Goal: Task Accomplishment & Management: Use online tool/utility

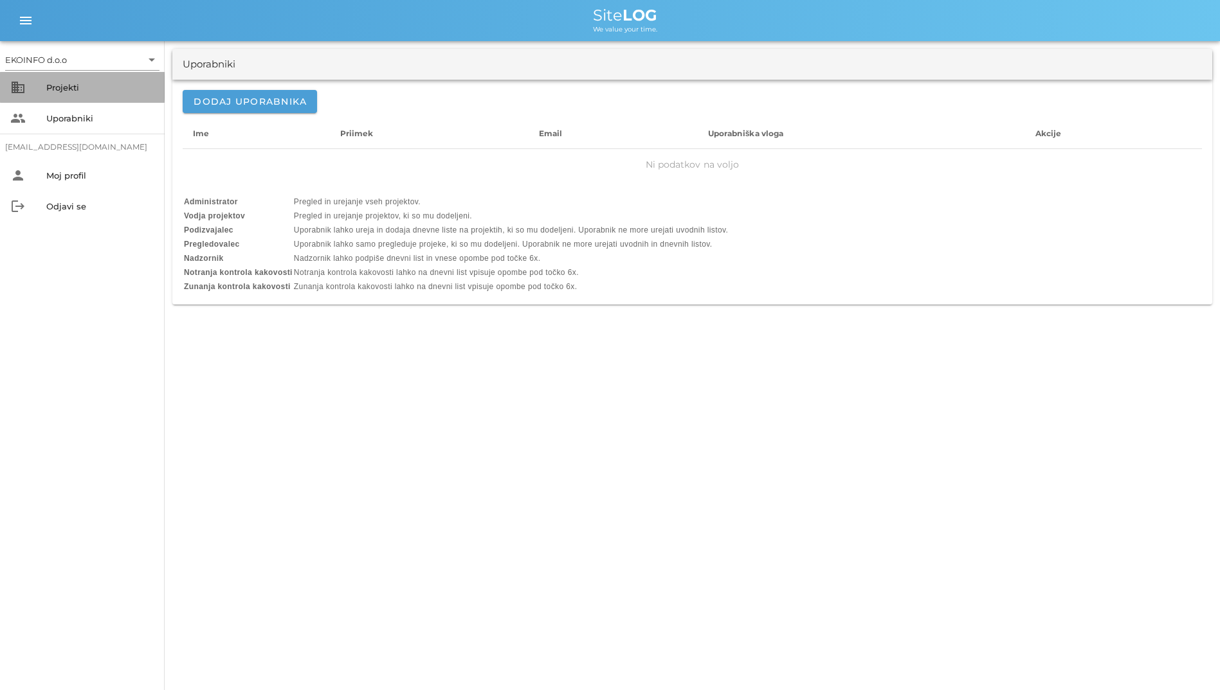
click at [107, 75] on div "business Projekti" at bounding box center [82, 87] width 165 height 31
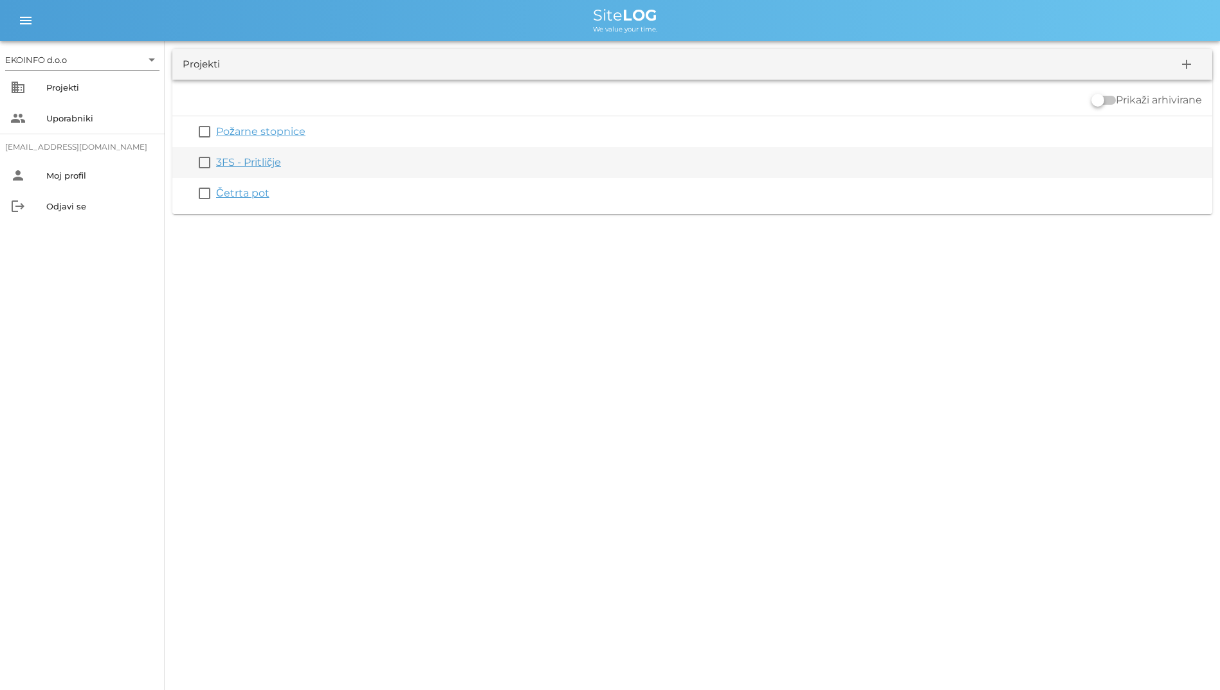
click at [249, 165] on link "3FS - Pritličje" at bounding box center [248, 162] width 65 height 12
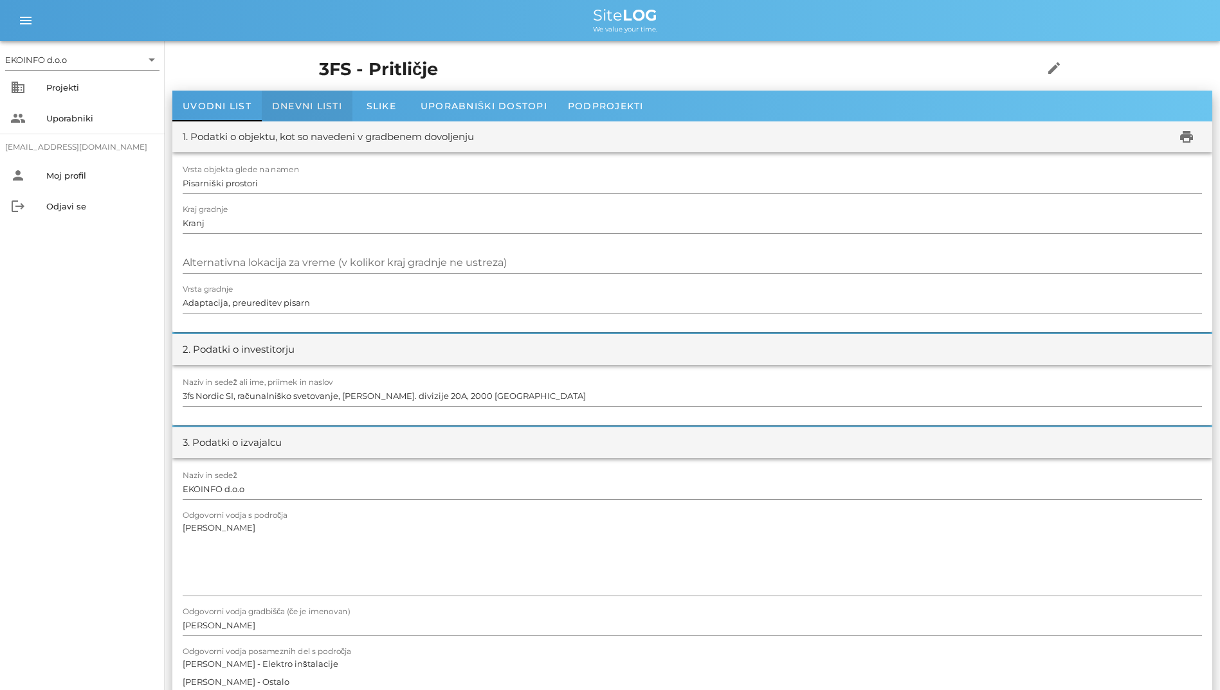
click at [269, 111] on div "Dnevni listi" at bounding box center [307, 106] width 91 height 31
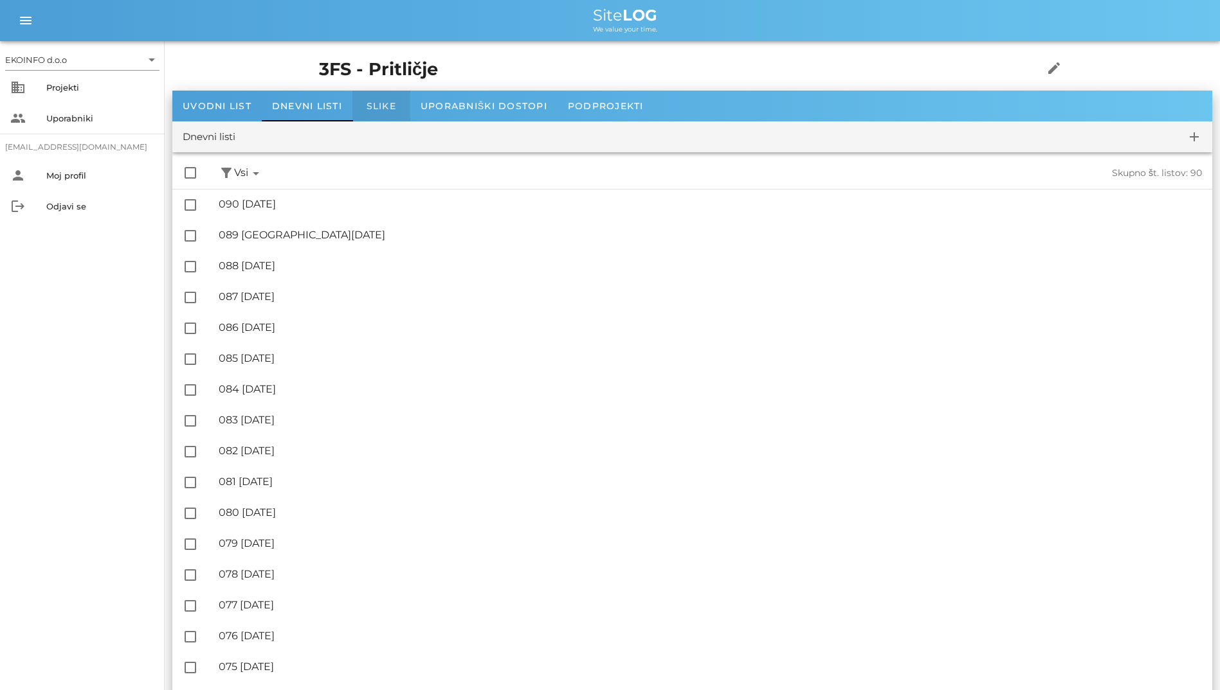
click at [404, 105] on div "Slike" at bounding box center [381, 106] width 58 height 31
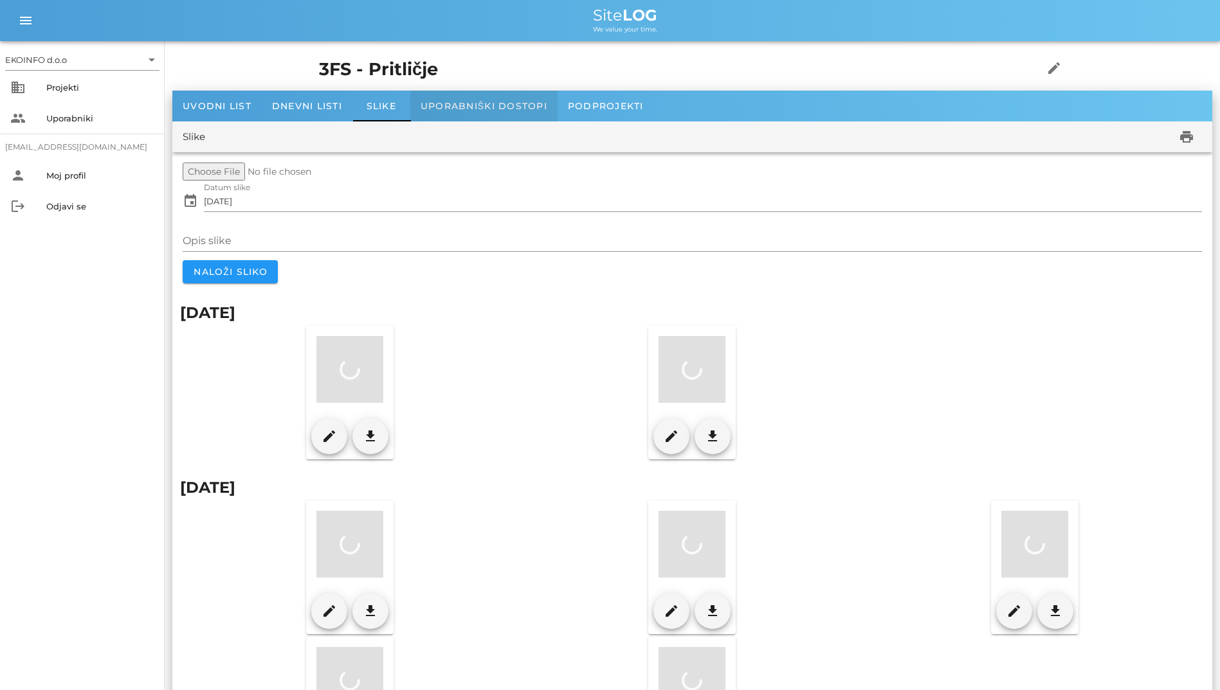
click at [458, 114] on div "Uporabniški dostopi" at bounding box center [483, 106] width 147 height 31
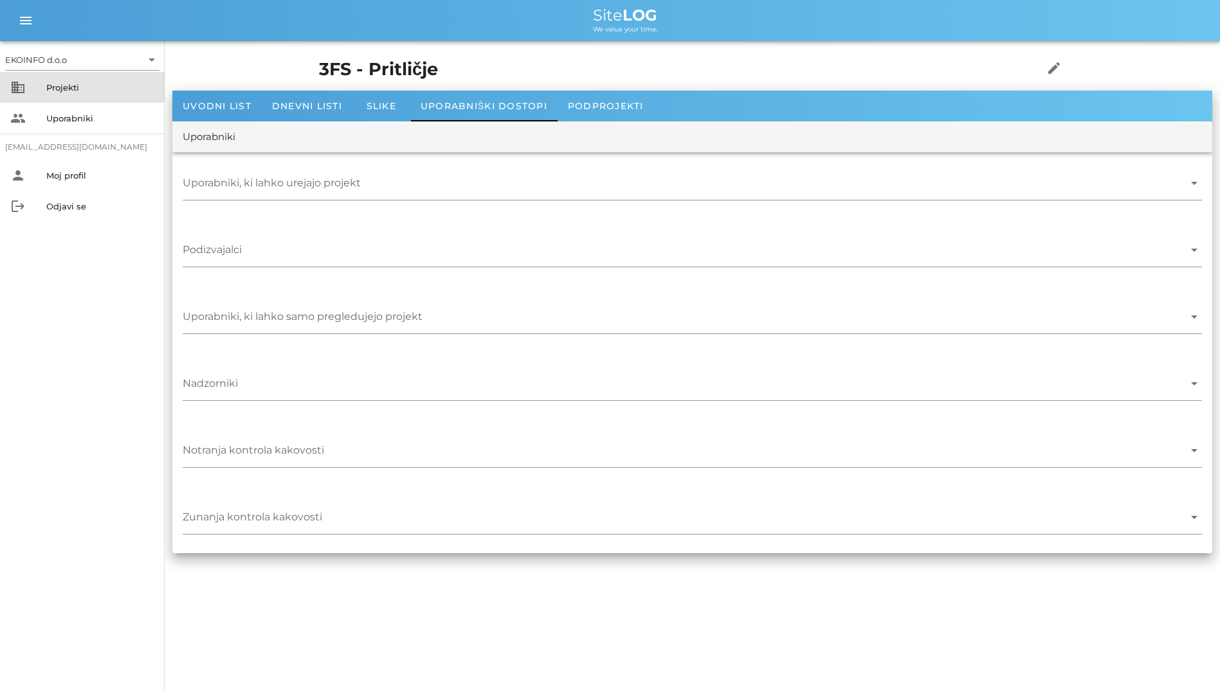
click at [91, 85] on div "Projekti" at bounding box center [100, 87] width 108 height 10
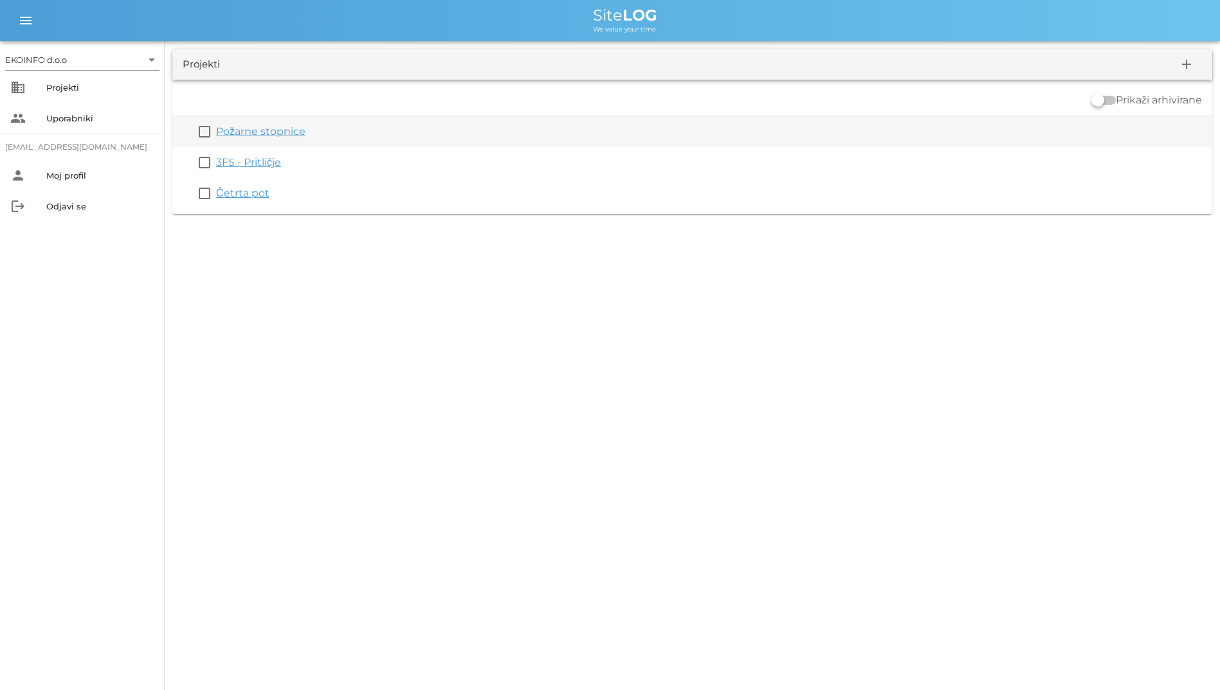
click at [257, 127] on link "Požarne stopnice" at bounding box center [260, 131] width 89 height 12
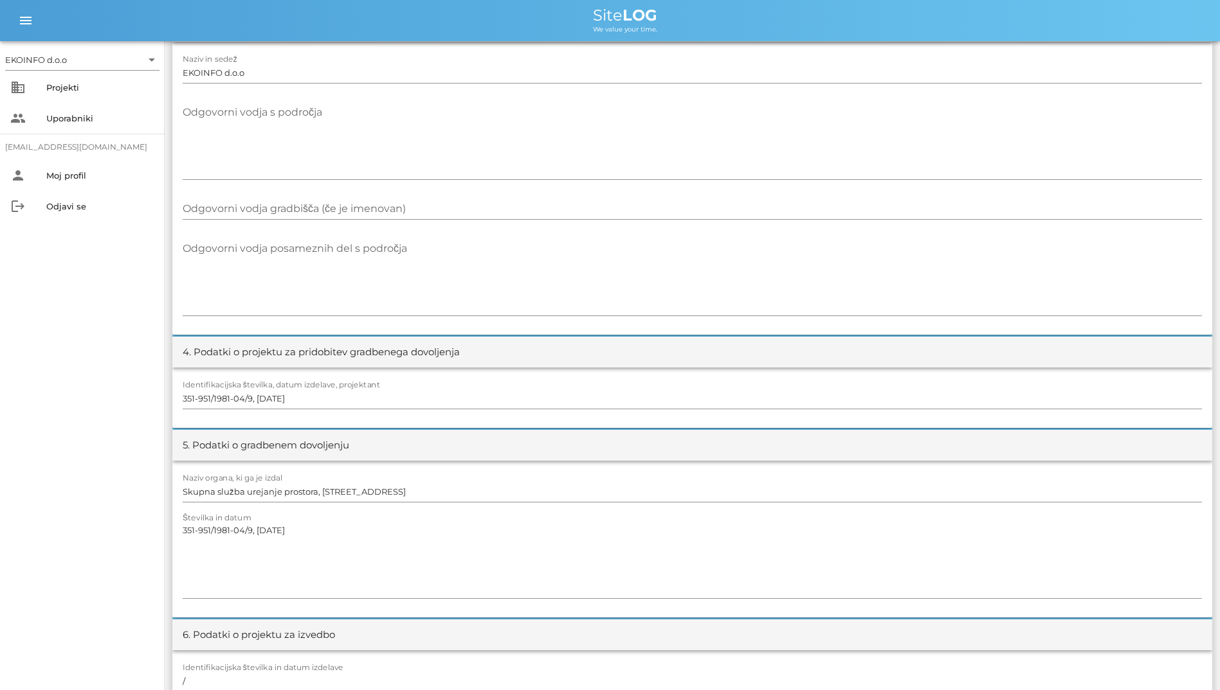
scroll to position [31, 0]
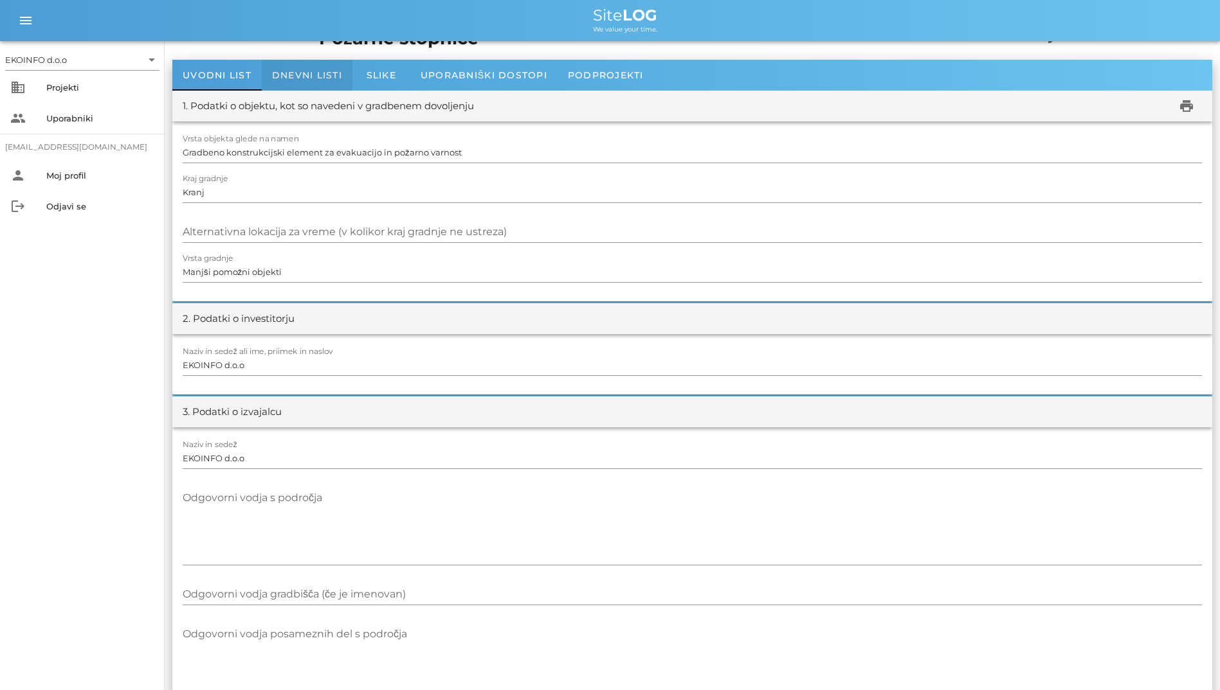
click at [318, 82] on div "Dnevni listi" at bounding box center [307, 75] width 91 height 31
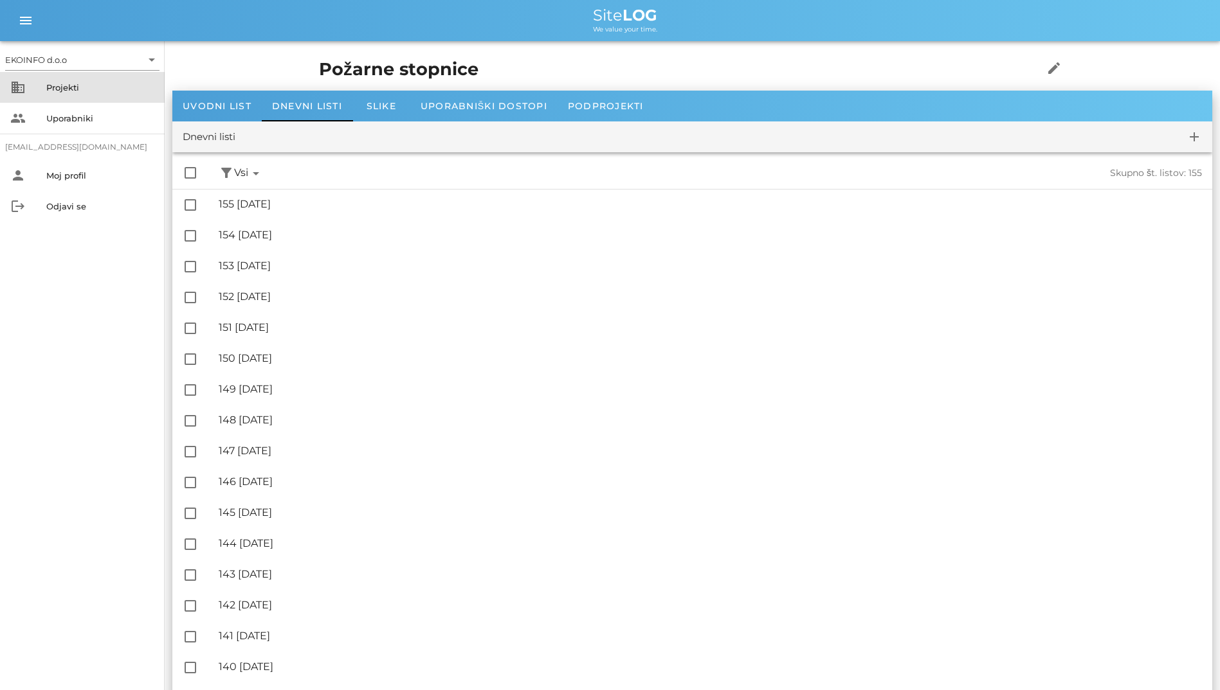
click at [8, 91] on div "business Projekti" at bounding box center [82, 87] width 165 height 31
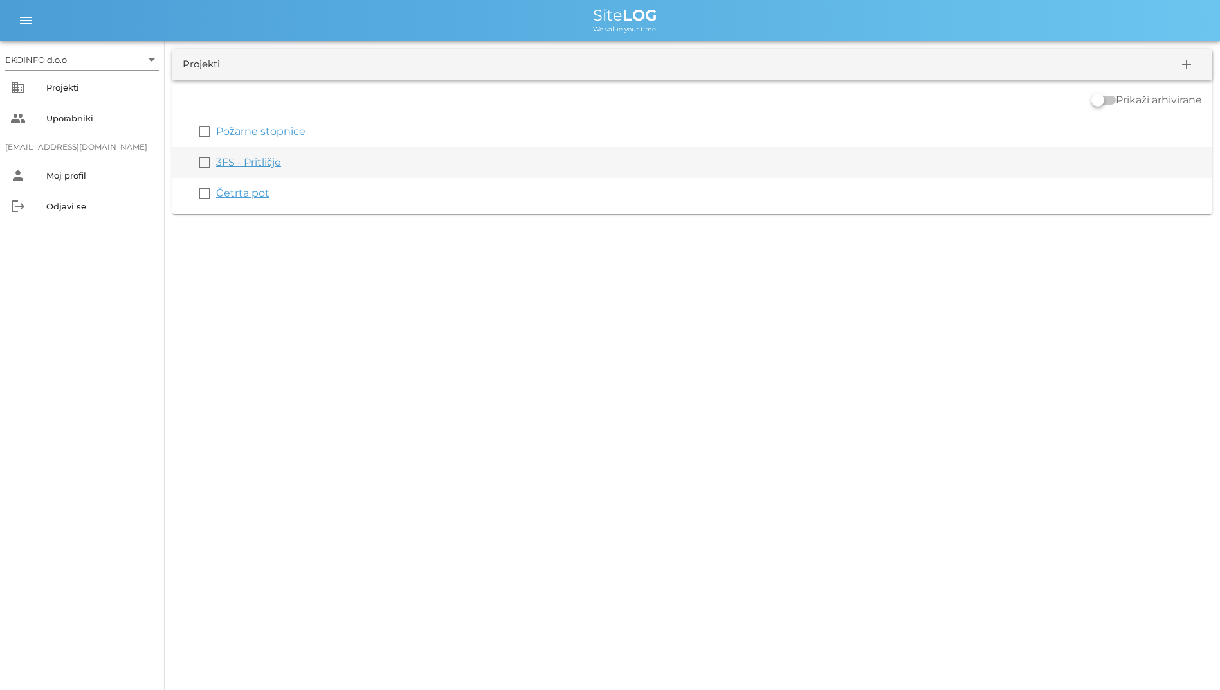
click at [245, 168] on link "3FS - Pritličje" at bounding box center [248, 162] width 65 height 12
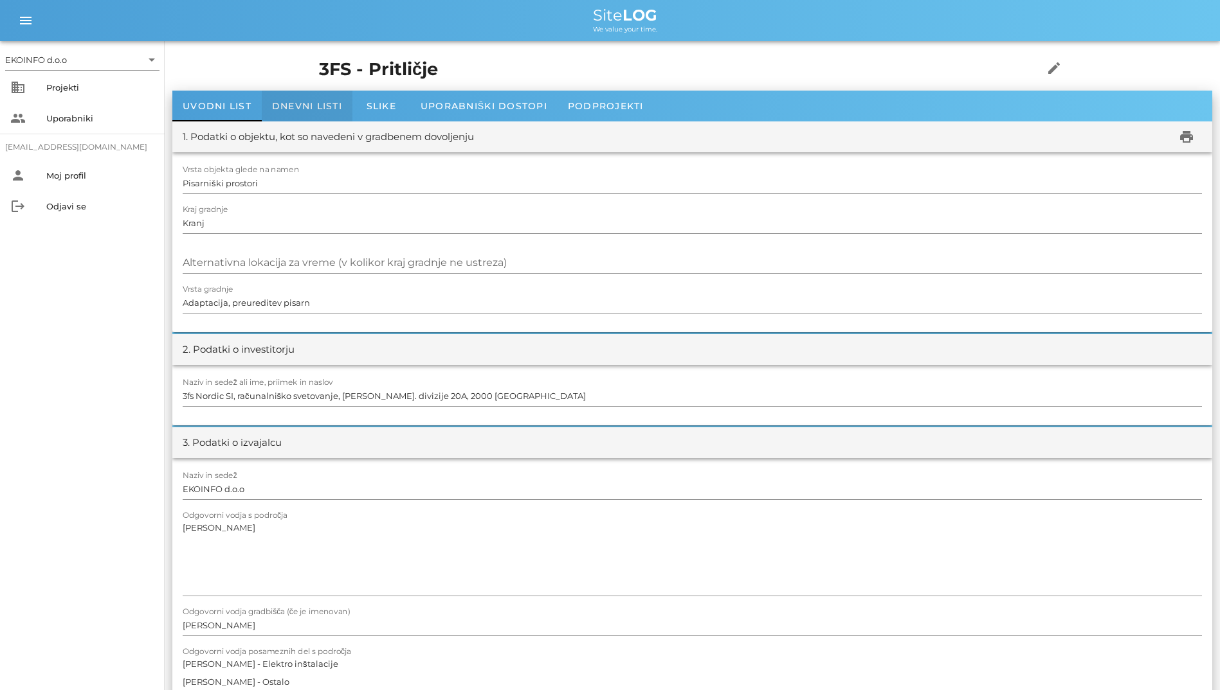
click at [314, 93] on div "Dnevni listi" at bounding box center [307, 106] width 91 height 31
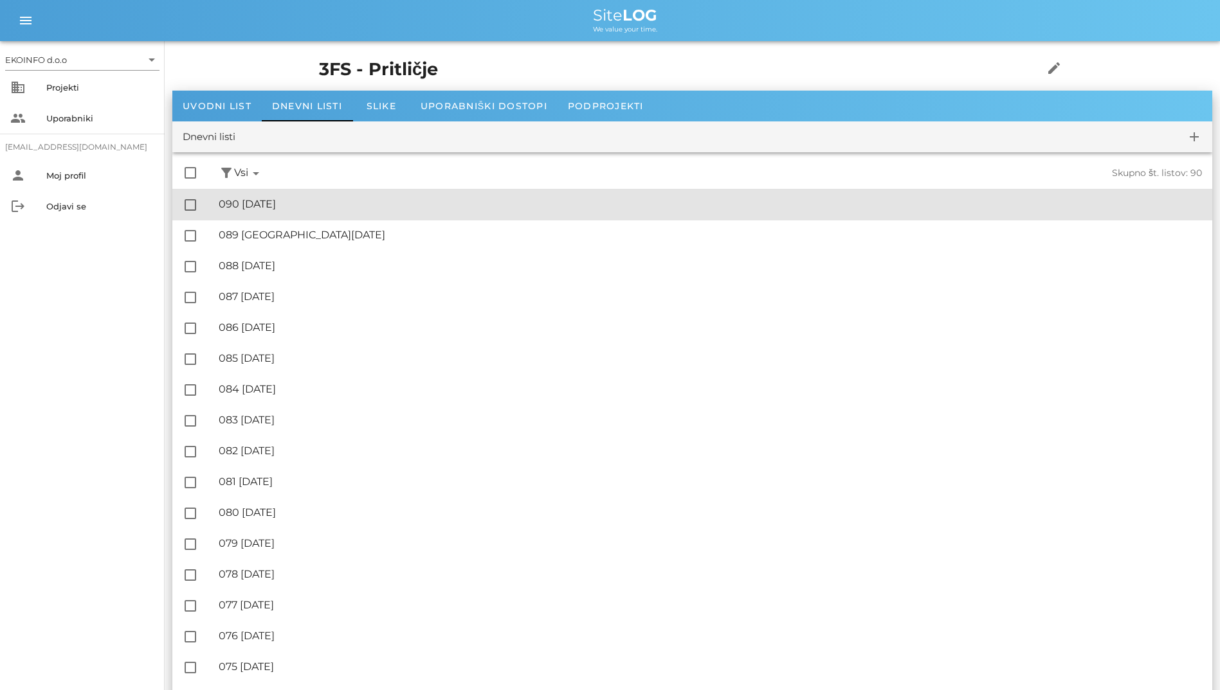
click at [255, 196] on div "🔏 090 [DATE] ✓ Podpisal: Nadzornik ✓ Podpisal: Sestavljalec ✓ Podpisal: Odgovor…" at bounding box center [710, 204] width 983 height 29
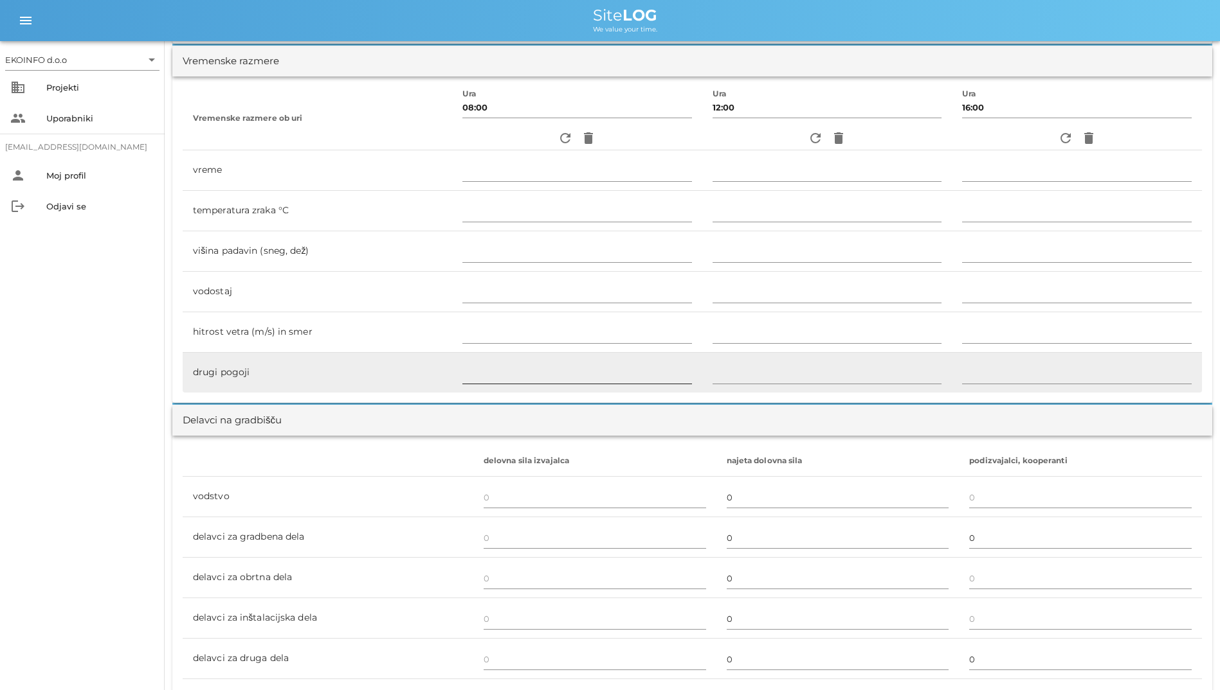
scroll to position [321, 0]
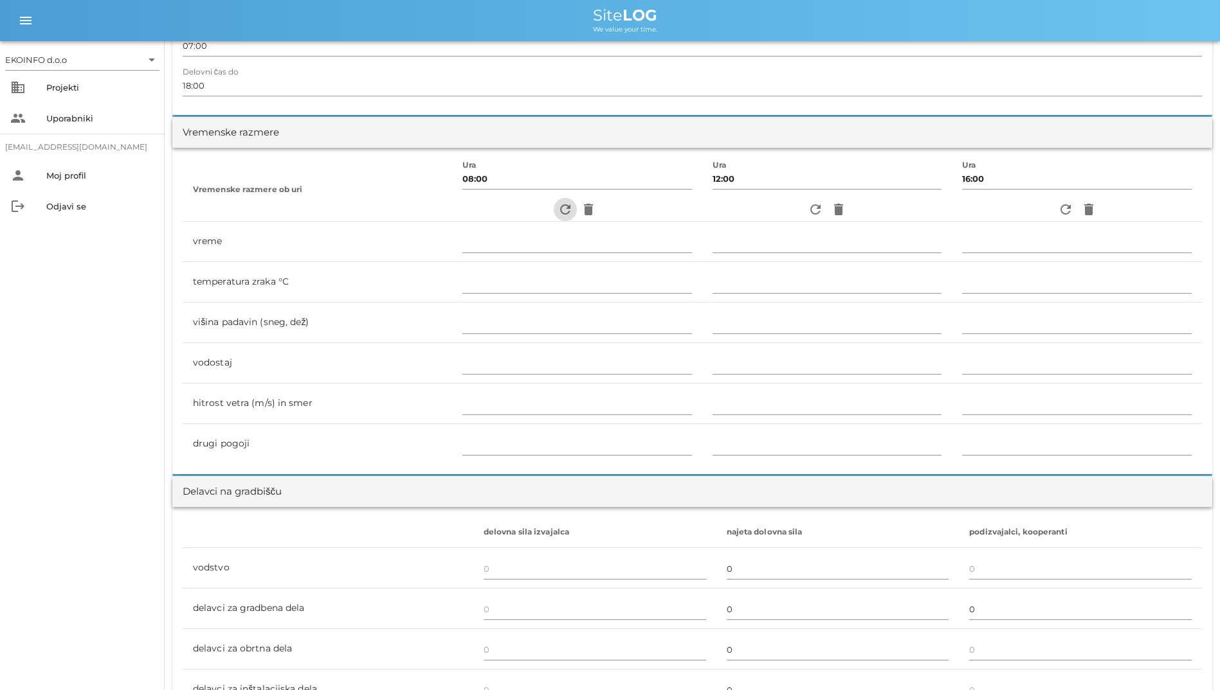
click at [557, 212] on icon "refresh" at bounding box center [564, 209] width 15 height 15
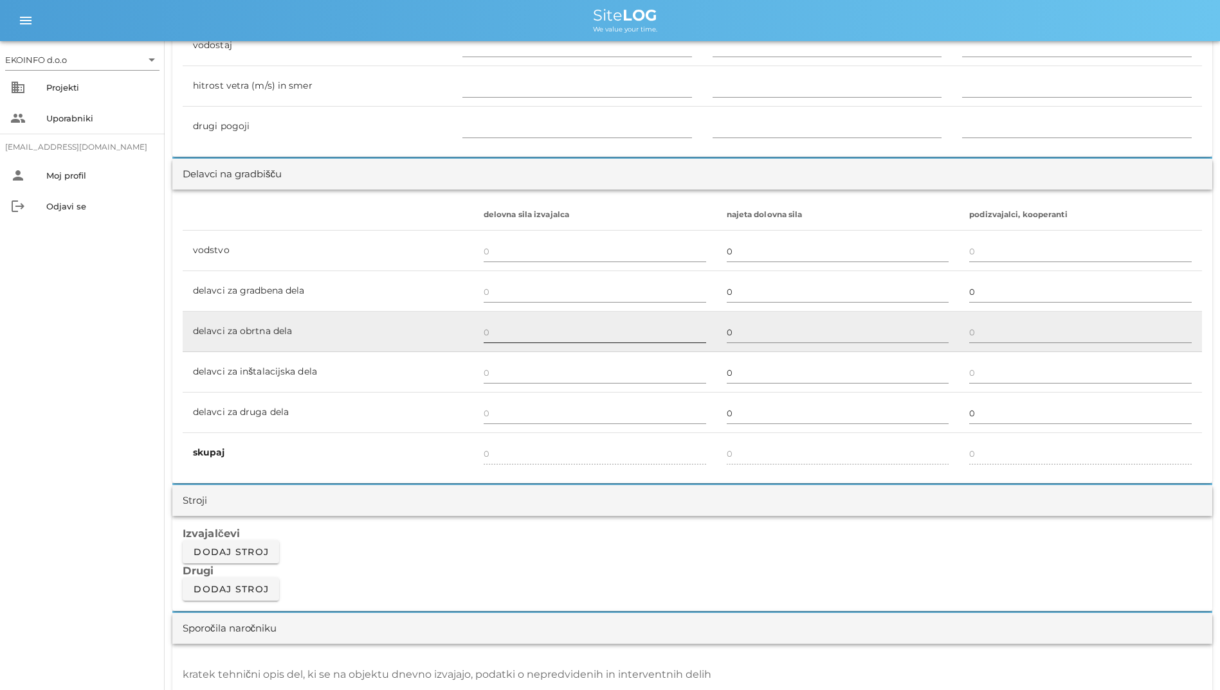
scroll to position [707, 0]
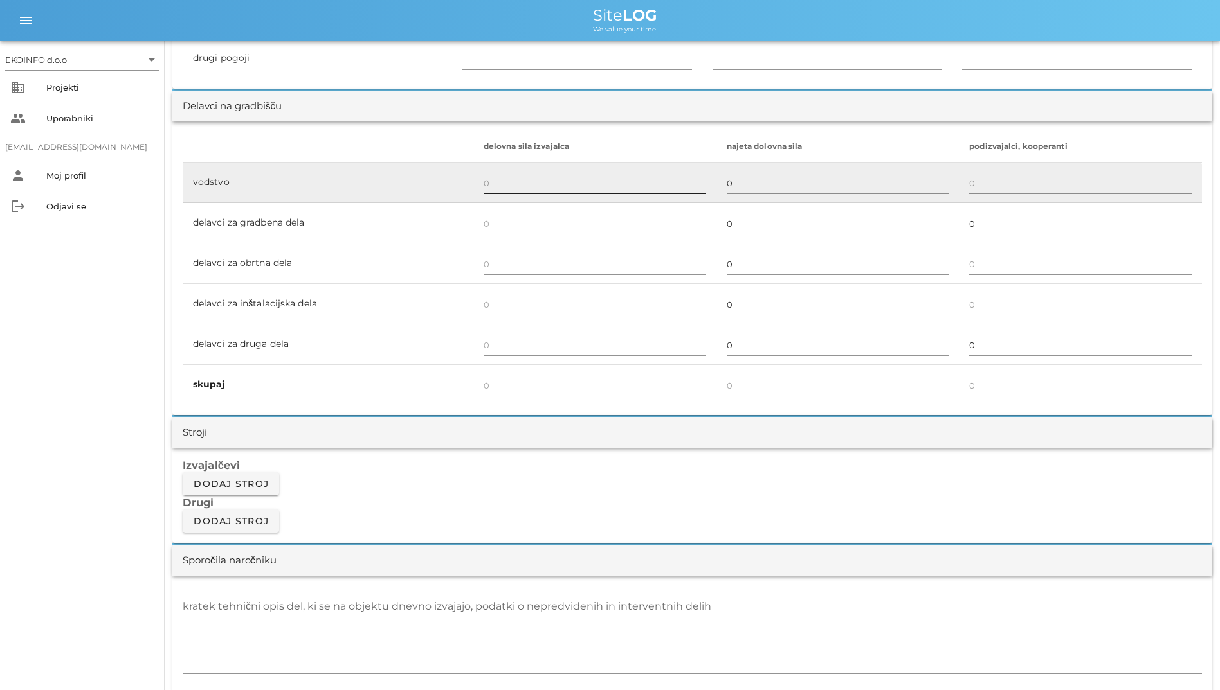
click at [523, 191] on input "text" at bounding box center [594, 183] width 222 height 21
click at [777, 187] on input "0" at bounding box center [837, 183] width 222 height 21
click at [985, 192] on input "text" at bounding box center [1080, 183] width 222 height 21
click at [517, 188] on input "text" at bounding box center [594, 183] width 222 height 21
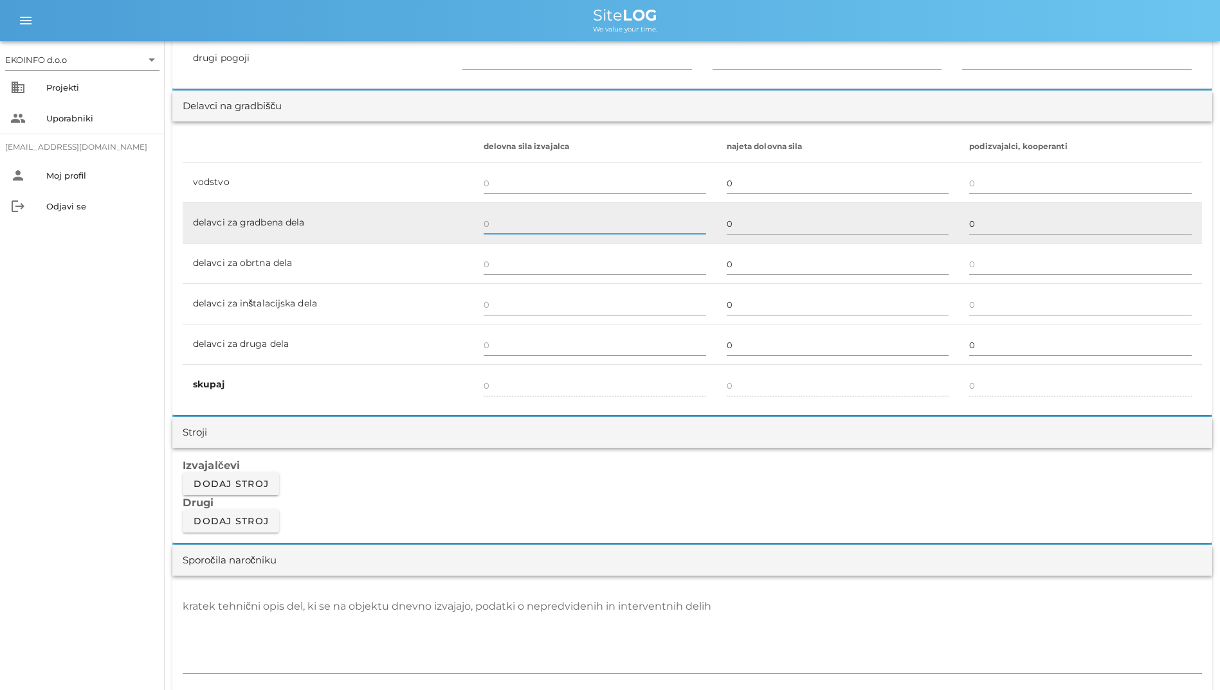
click at [507, 220] on input "text" at bounding box center [594, 223] width 222 height 21
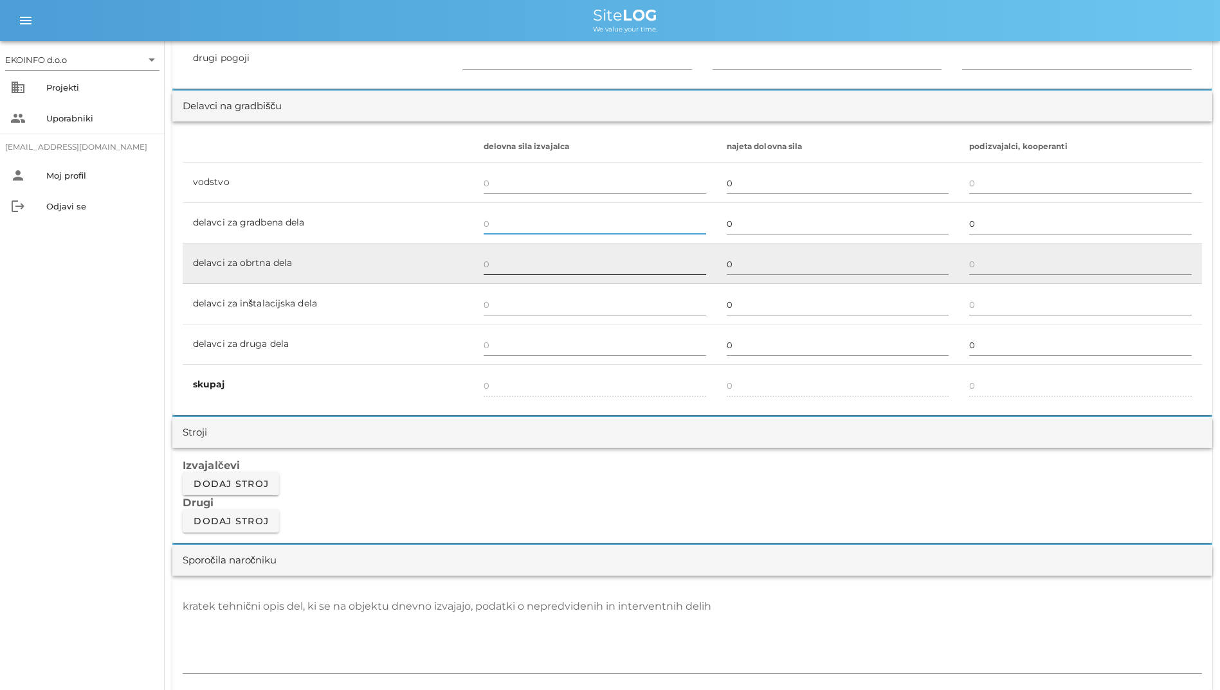
click at [521, 259] on input "text" at bounding box center [594, 264] width 222 height 21
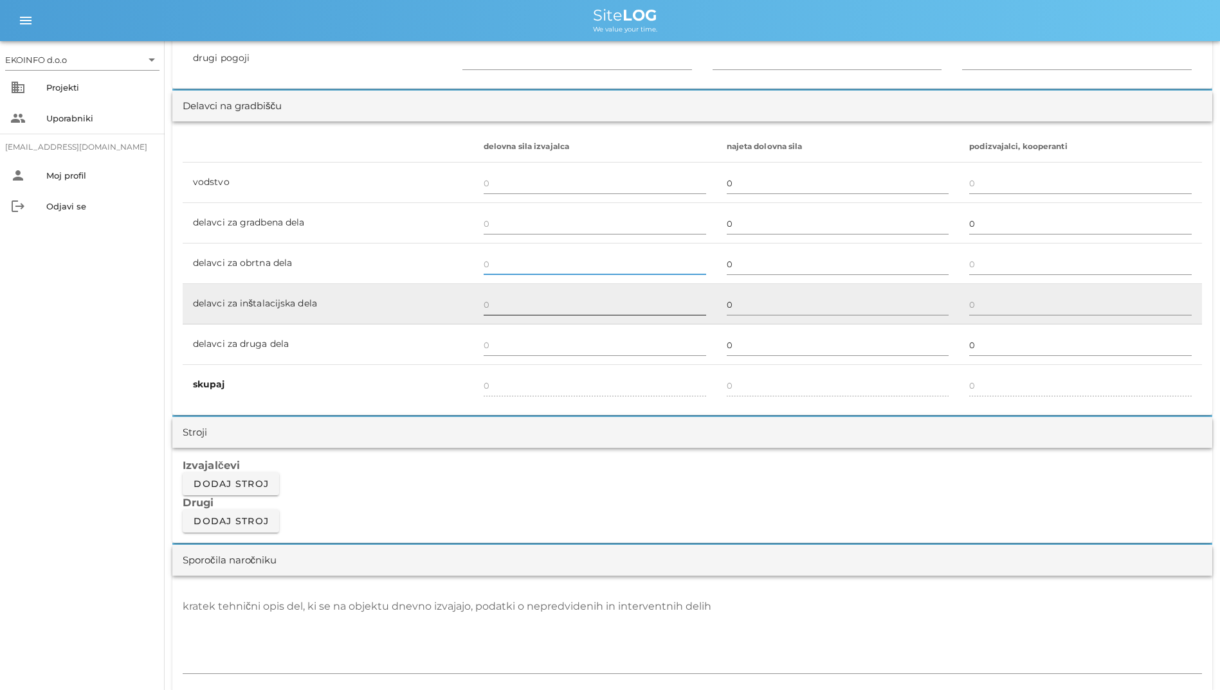
click at [516, 291] on div at bounding box center [594, 305] width 222 height 37
click at [514, 304] on input "text" at bounding box center [594, 304] width 222 height 21
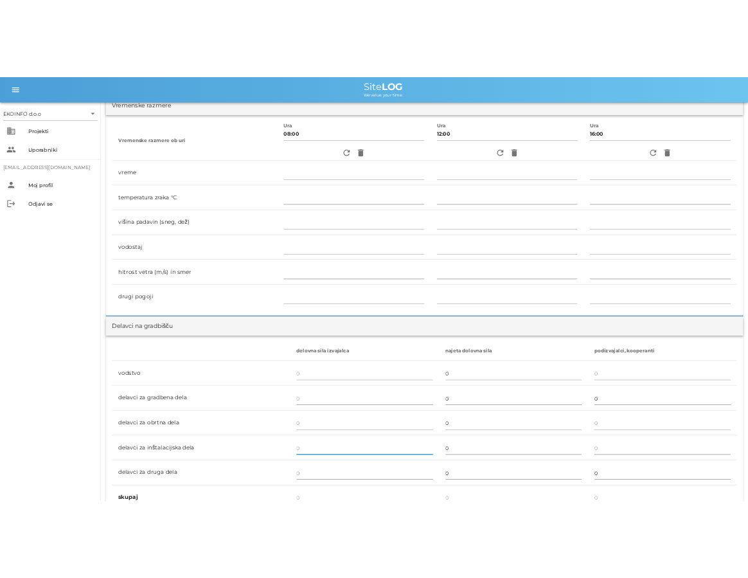
scroll to position [579, 0]
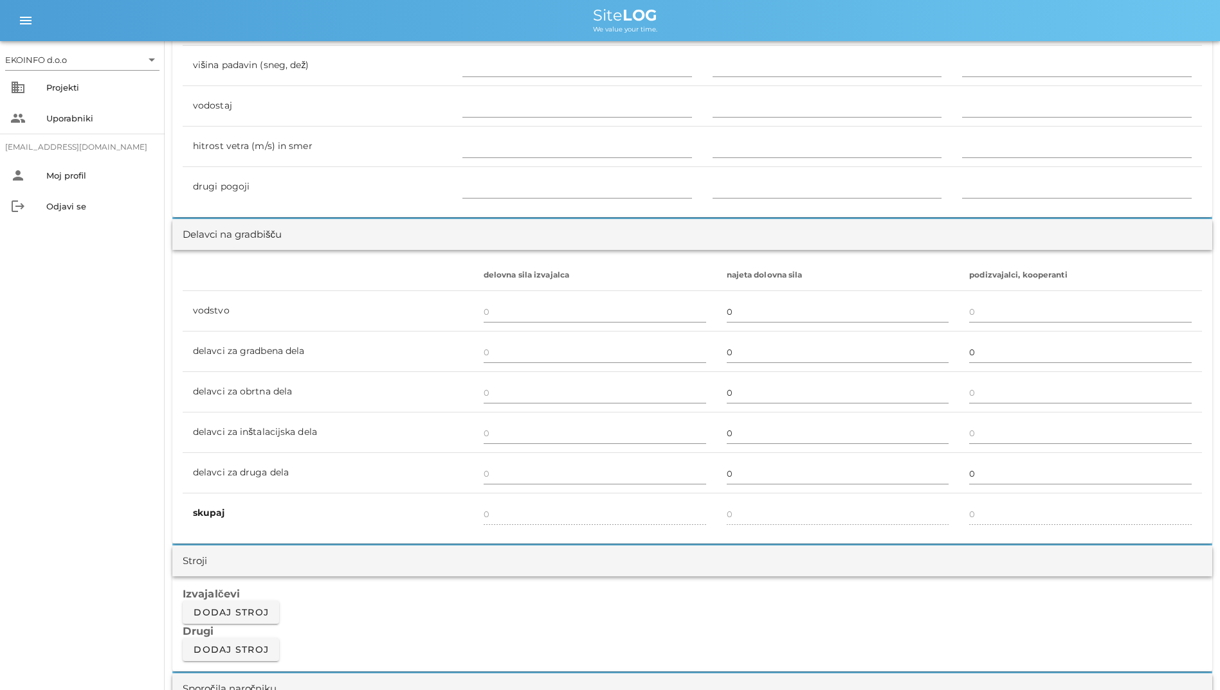
click at [491, 632] on h3 "Drugi" at bounding box center [692, 631] width 1019 height 14
